Goal: Information Seeking & Learning: Learn about a topic

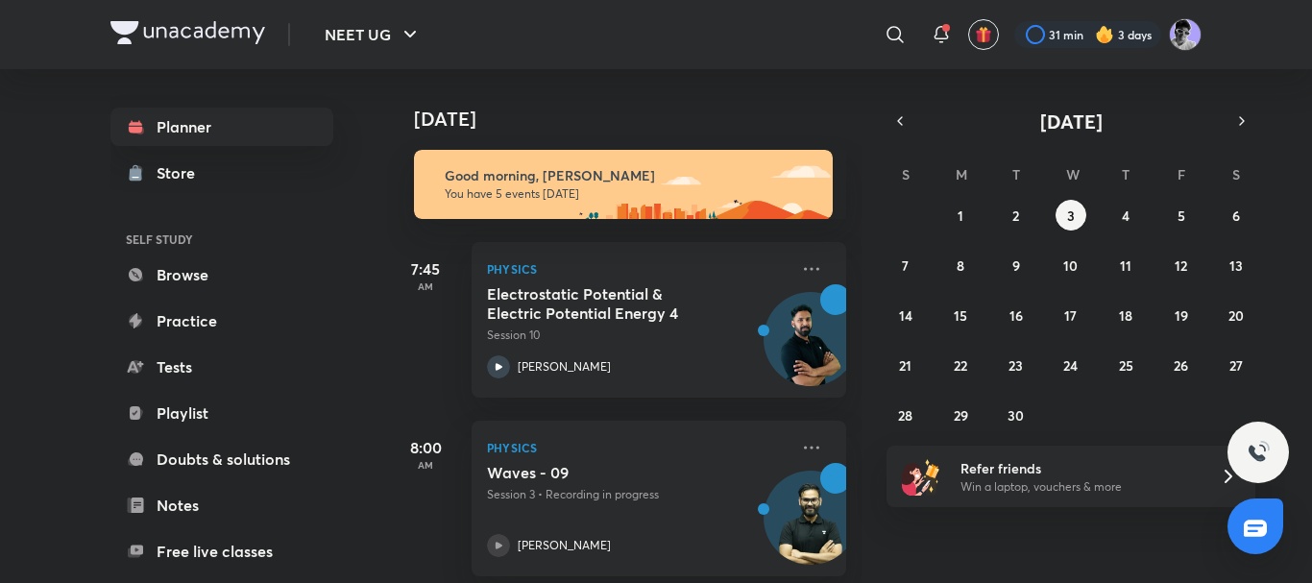
scroll to position [256, 0]
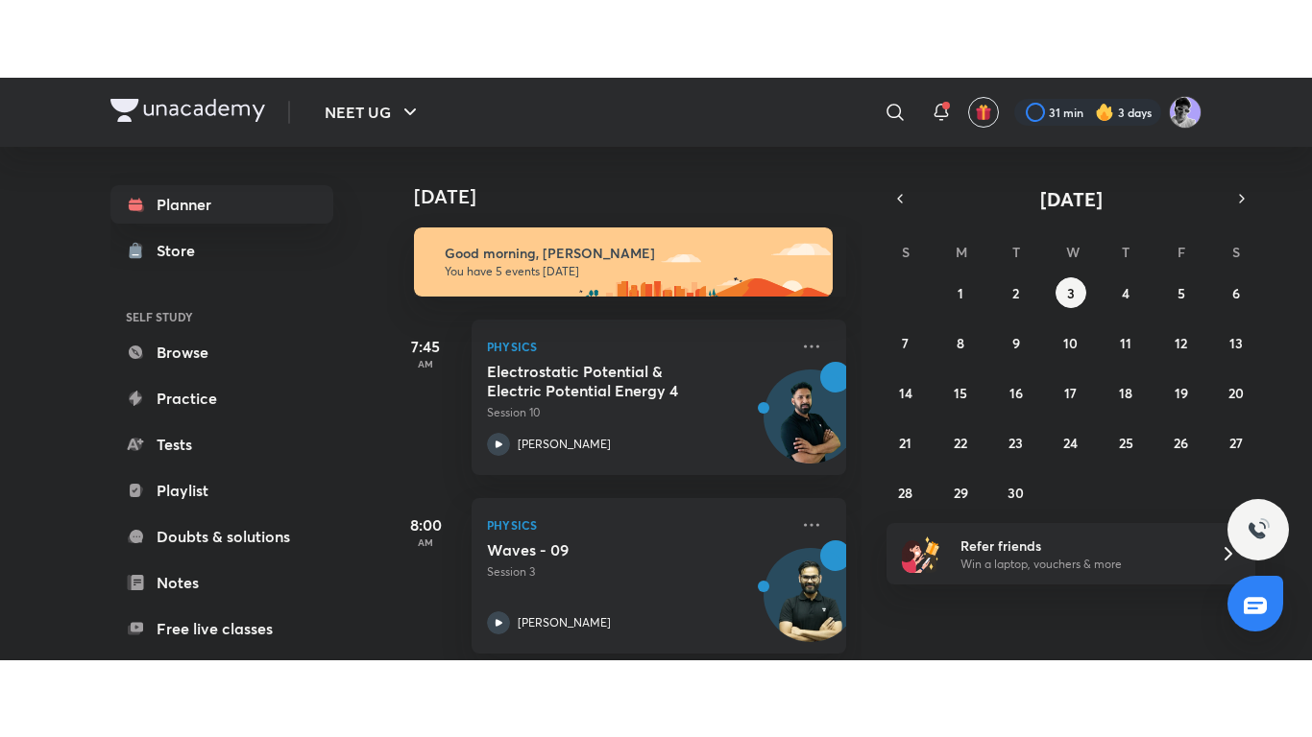
scroll to position [512, 0]
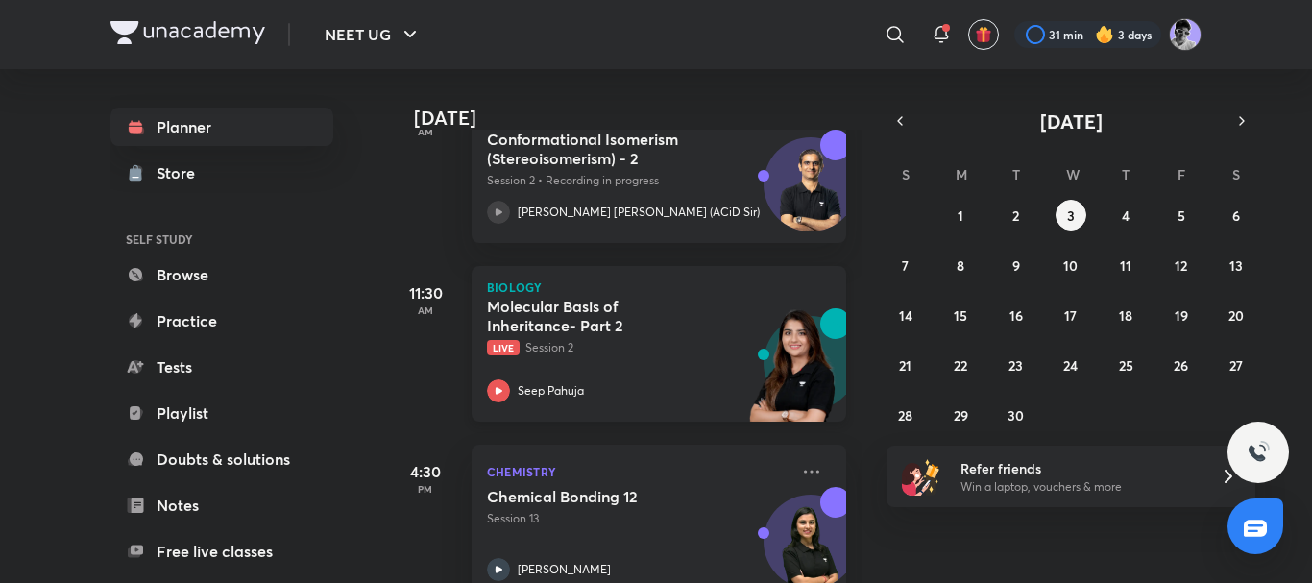
click at [494, 392] on icon at bounding box center [498, 390] width 23 height 23
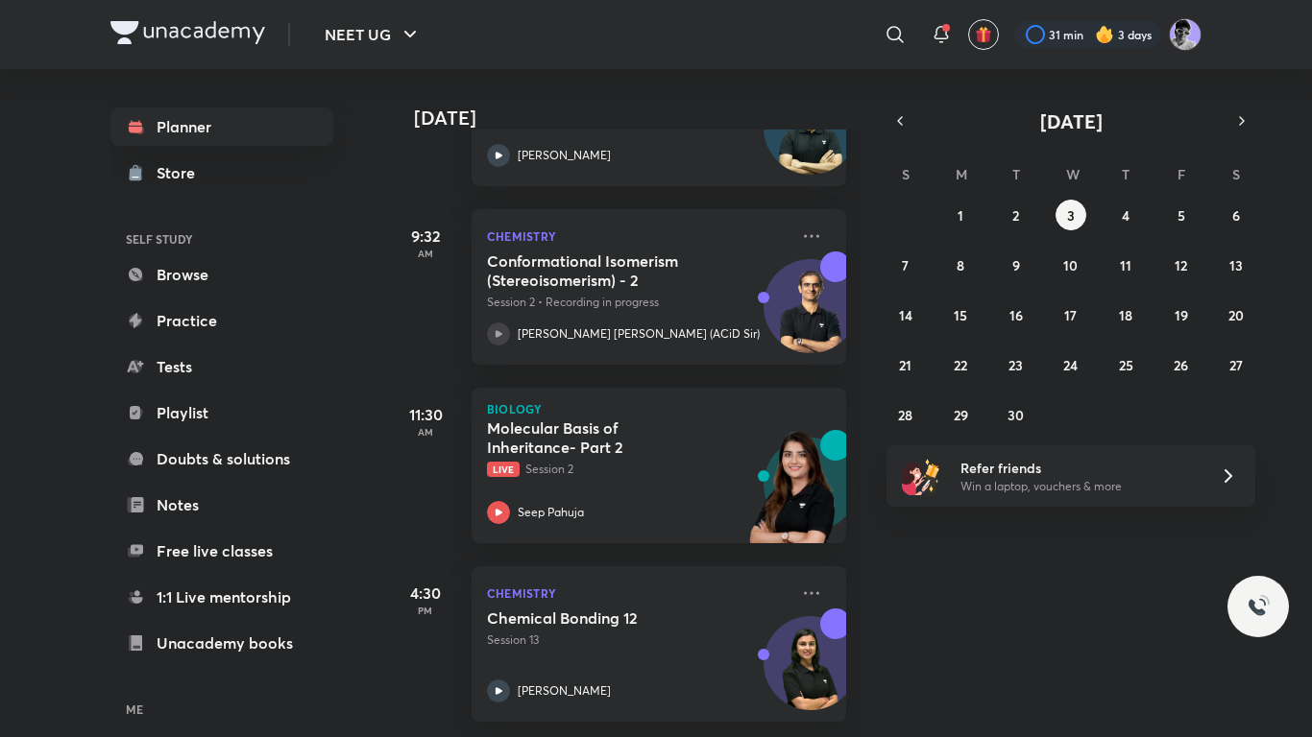
scroll to position [404, 0]
